Goal: Information Seeking & Learning: Learn about a topic

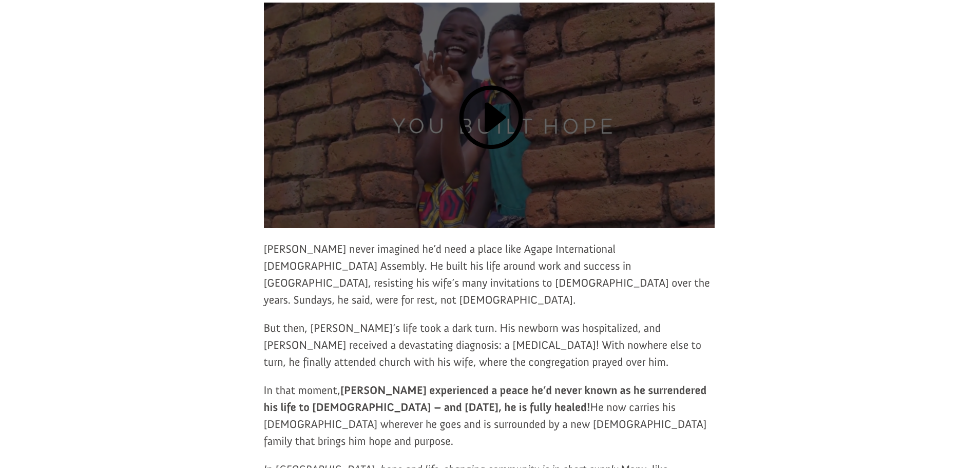
scroll to position [565, 0]
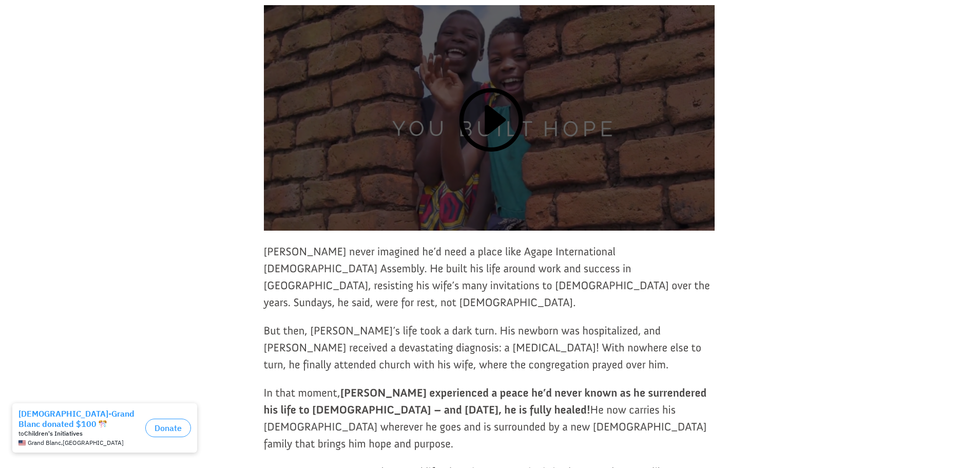
click at [494, 135] on link at bounding box center [489, 124] width 68 height 80
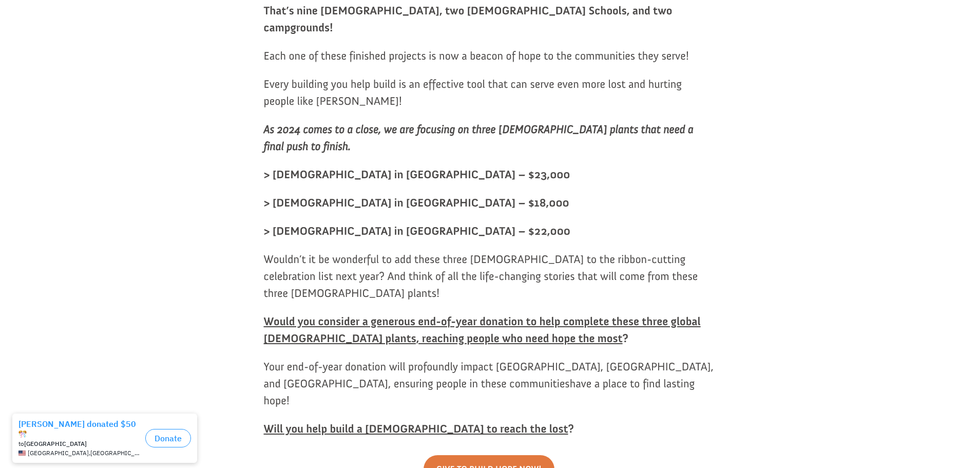
scroll to position [1437, 0]
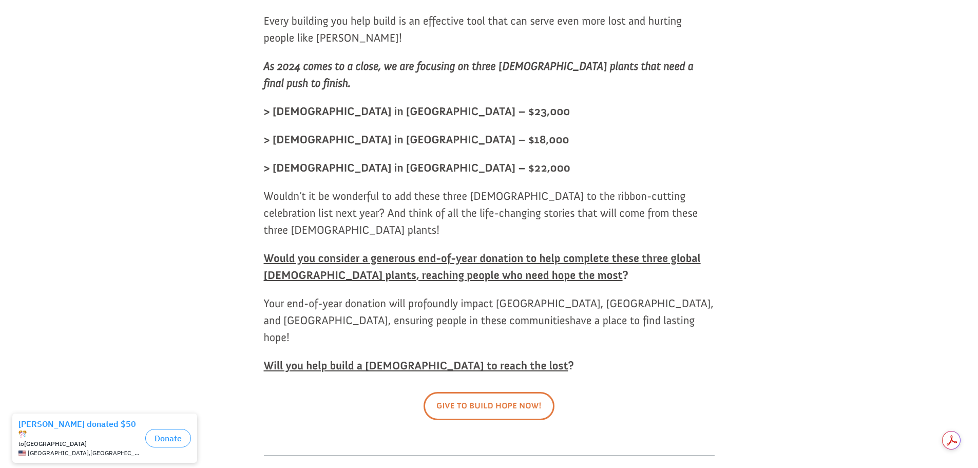
click at [481, 392] on link "Give To Build Hope Now!" at bounding box center [488, 406] width 130 height 28
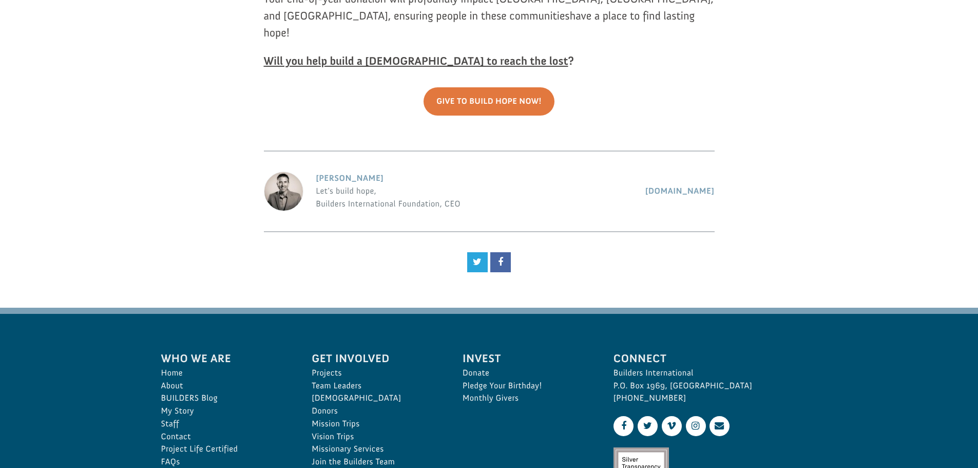
scroll to position [1770, 0]
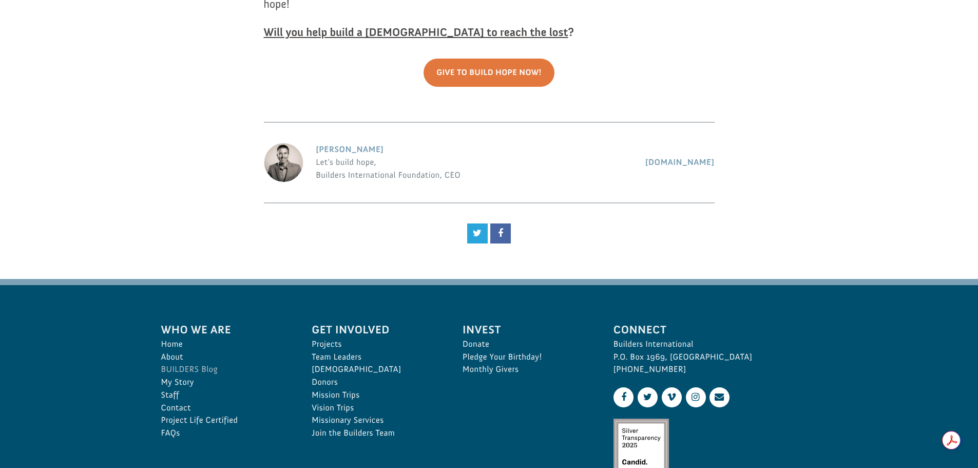
click at [183, 363] on link "BUILDERS Blog" at bounding box center [225, 369] width 128 height 13
click at [199, 363] on link "BUILDERS Blog" at bounding box center [225, 369] width 128 height 13
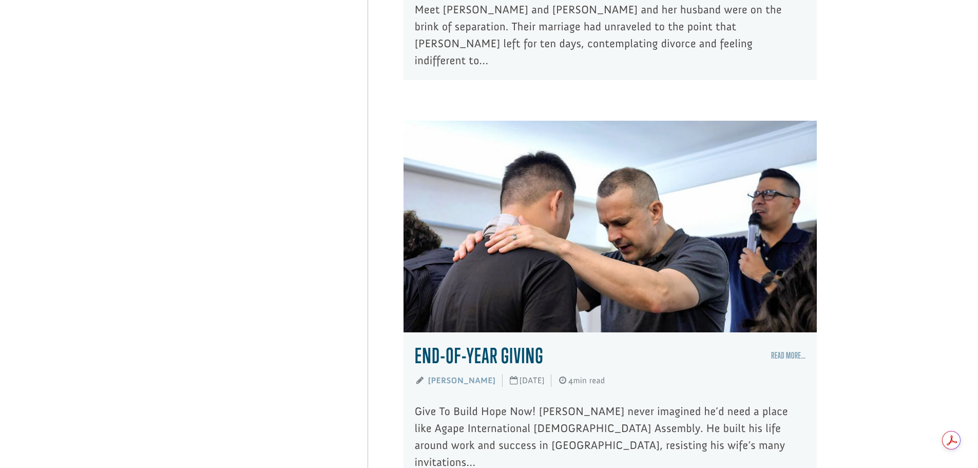
scroll to position [3233, 0]
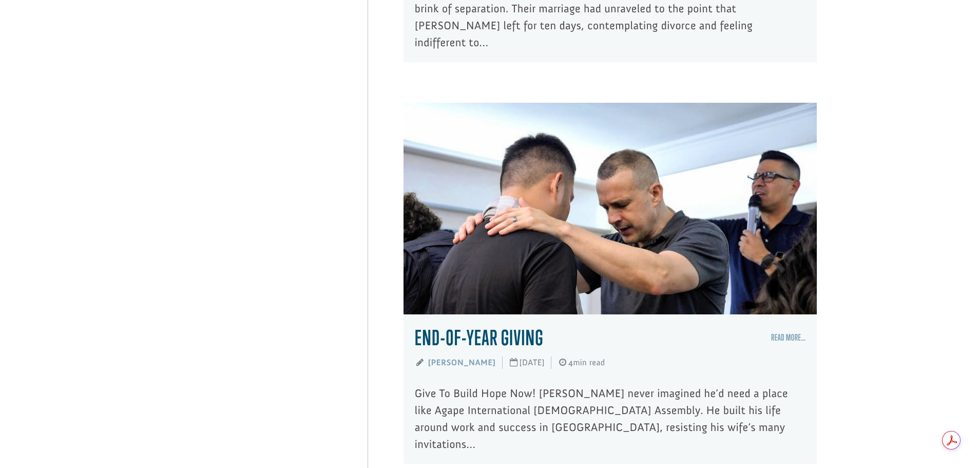
click at [496, 325] on link "End-Of-Year Giving" at bounding box center [479, 337] width 129 height 25
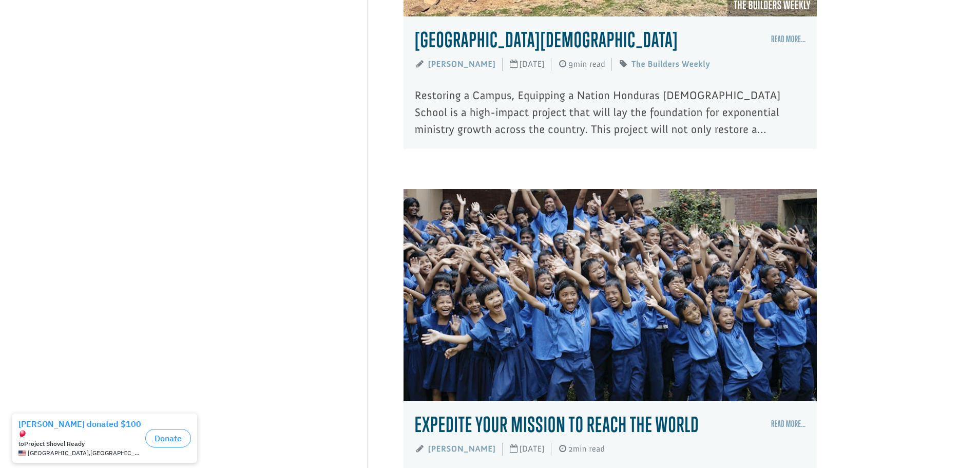
scroll to position [1745, 0]
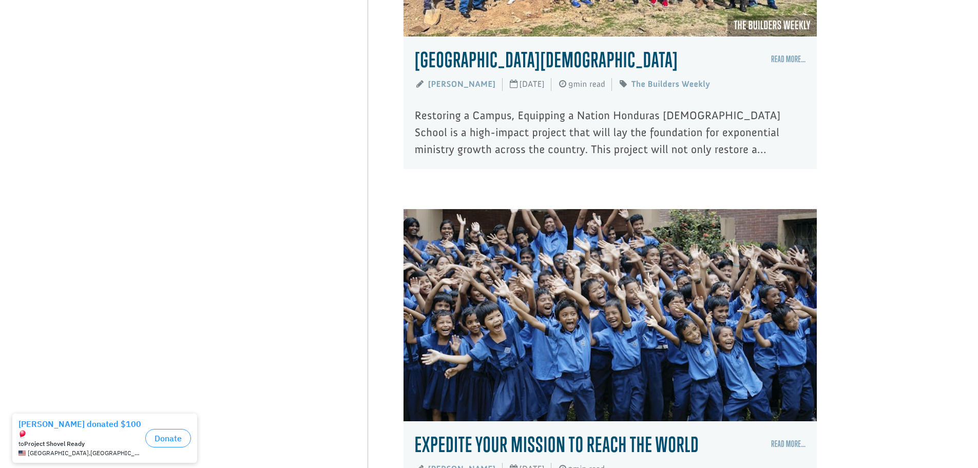
click at [666, 137] on p "Restoring a Campus, Equipping a Nation Honduras [DEMOGRAPHIC_DATA] School is a …" at bounding box center [610, 132] width 391 height 51
click at [594, 119] on p "Restoring a Campus, Equipping a Nation Honduras [DEMOGRAPHIC_DATA] School is a …" at bounding box center [610, 132] width 391 height 51
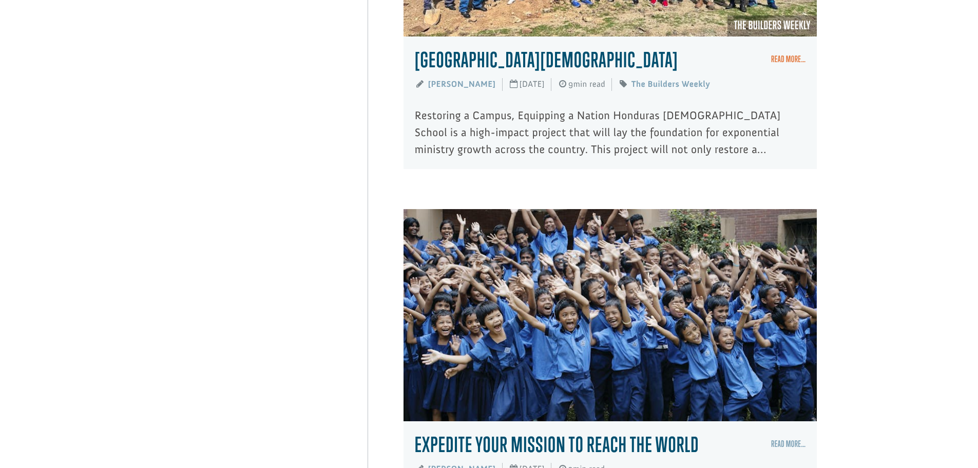
click at [782, 54] on link "Read More…" at bounding box center [788, 59] width 35 height 10
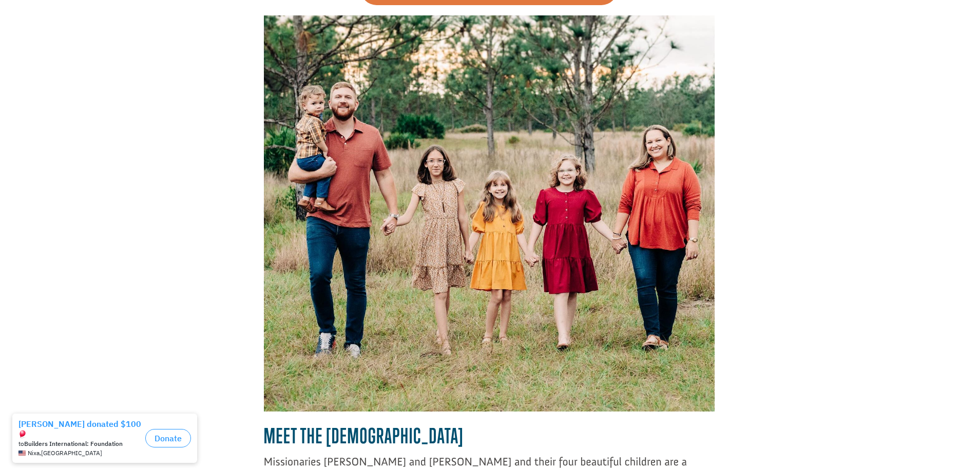
scroll to position [1125, 0]
